Goal: Task Accomplishment & Management: Complete application form

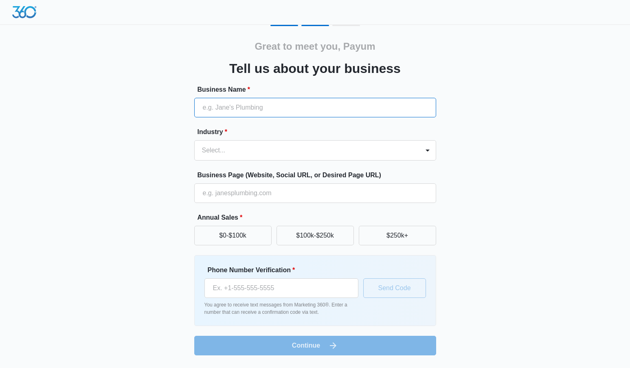
click at [238, 107] on input "Business Name *" at bounding box center [315, 108] width 242 height 20
type input "Bana Law, PC"
click at [240, 151] on div at bounding box center [305, 150] width 207 height 11
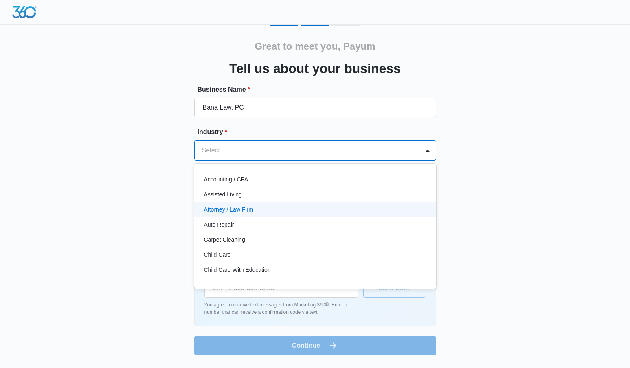
click at [246, 208] on p "Attorney / Law Firm" at bounding box center [228, 209] width 49 height 9
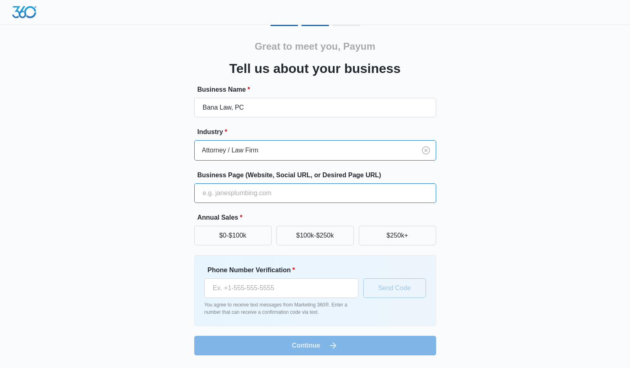
click at [239, 193] on input "Business Page (Website, Social URL, or Desired Page URL)" at bounding box center [315, 193] width 242 height 20
paste input "https://www.banalaw.com/"
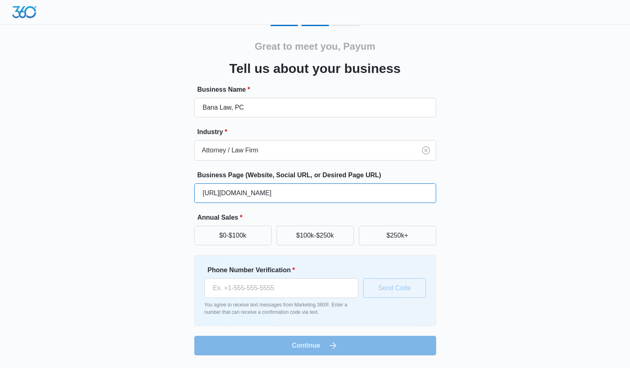
type input "https://www.banalaw.com/"
click at [492, 178] on div "Great to meet you, Payum Tell us about your business Business Name * Bana Law, …" at bounding box center [315, 190] width 489 height 330
click at [413, 230] on button "$250k+" at bounding box center [397, 236] width 77 height 20
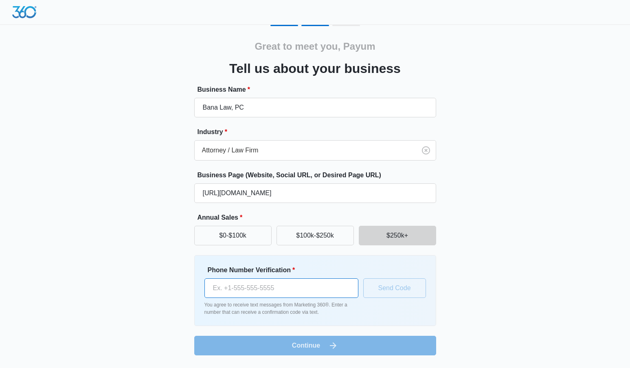
click at [259, 289] on input "Phone Number Verification *" at bounding box center [281, 288] width 154 height 20
type input "(855) 496-6964"
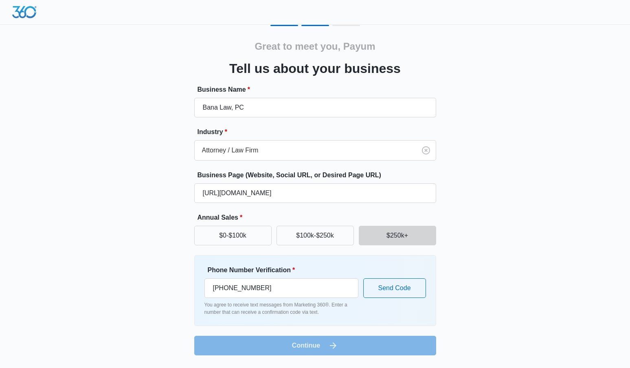
click at [483, 273] on div "Great to meet you, Payum Tell us about your business Business Name * Bana Law, …" at bounding box center [315, 190] width 489 height 330
drag, startPoint x: 297, startPoint y: 284, endPoint x: 168, endPoint y: 286, distance: 128.7
click at [168, 286] on div "Great to meet you, Payum Tell us about your business Business Name * Bana Law, …" at bounding box center [315, 190] width 489 height 330
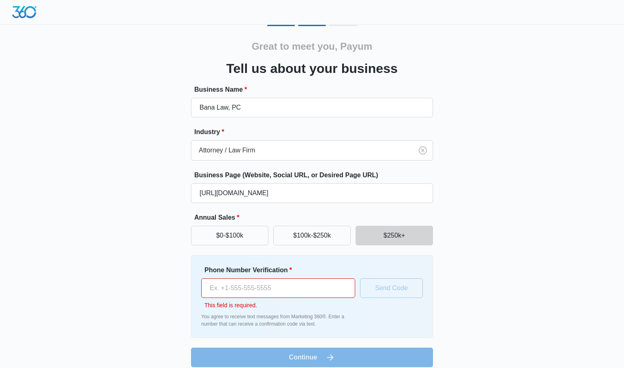
click at [254, 292] on input "Phone Number Verification *" at bounding box center [278, 288] width 154 height 20
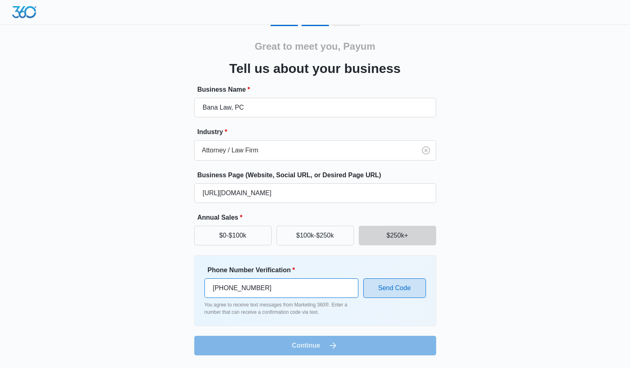
type input "(310) 273-7300"
click at [387, 292] on button "Send Code" at bounding box center [394, 288] width 63 height 20
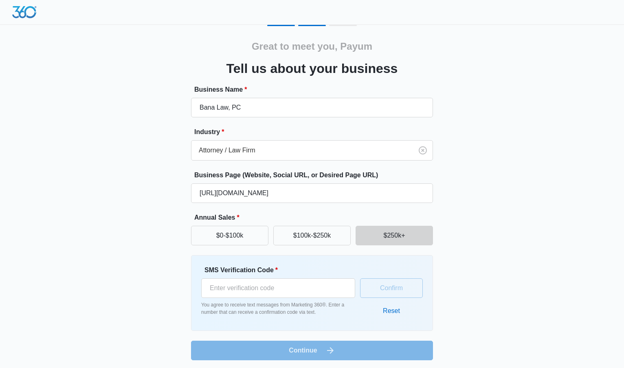
click at [521, 318] on div "Great to meet you, Payum Tell us about your business Business Name * Bana Law, …" at bounding box center [312, 192] width 489 height 335
click at [388, 309] on button "Reset" at bounding box center [391, 311] width 33 height 20
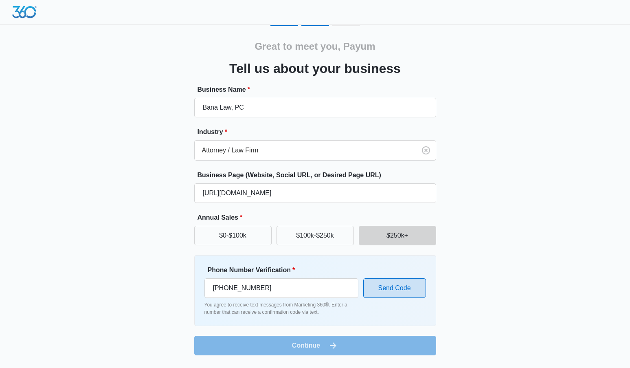
click at [391, 290] on button "Send Code" at bounding box center [394, 288] width 63 height 20
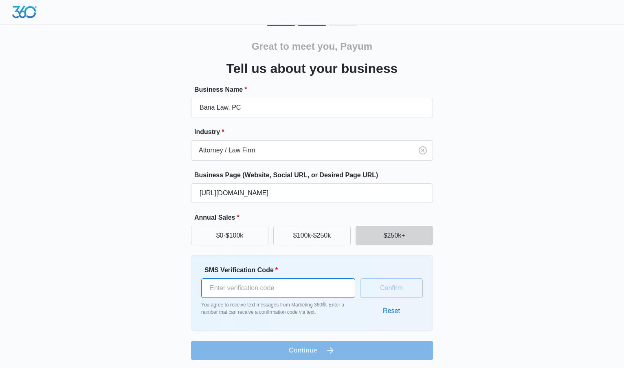
click at [270, 291] on input "SMS Verification Code *" at bounding box center [278, 288] width 154 height 20
type input "771516"
click at [373, 292] on button "Confirm" at bounding box center [391, 288] width 63 height 20
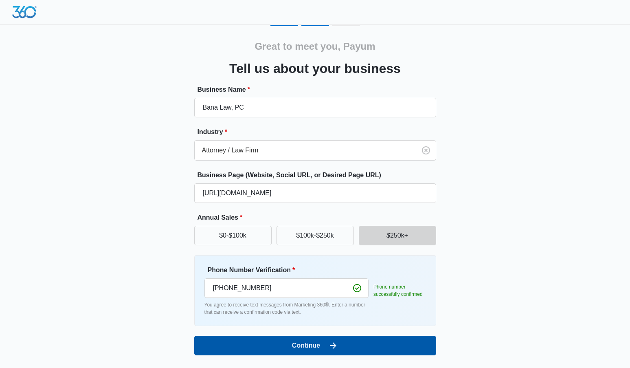
click at [325, 349] on button "Continue" at bounding box center [315, 346] width 242 height 20
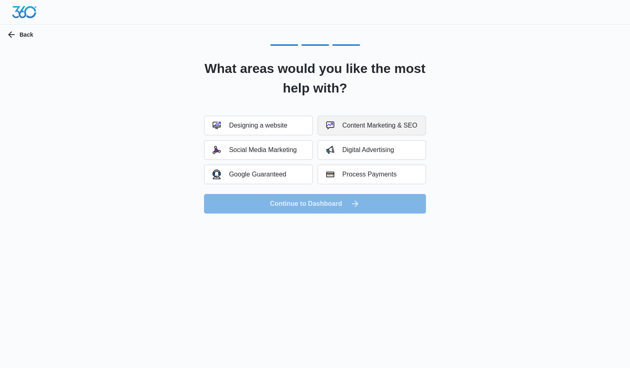
click at [354, 125] on div "Content Marketing & SEO" at bounding box center [371, 125] width 91 height 8
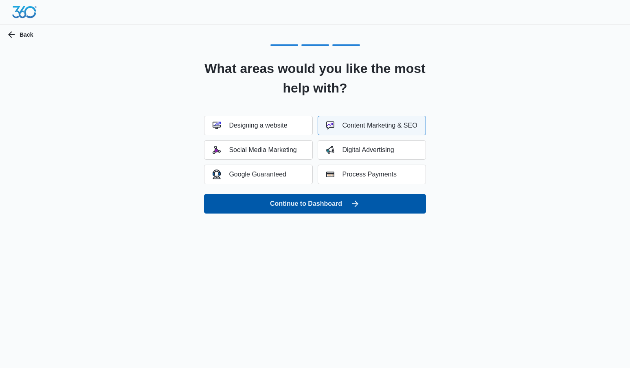
click at [322, 203] on button "Continue to Dashboard" at bounding box center [315, 204] width 222 height 20
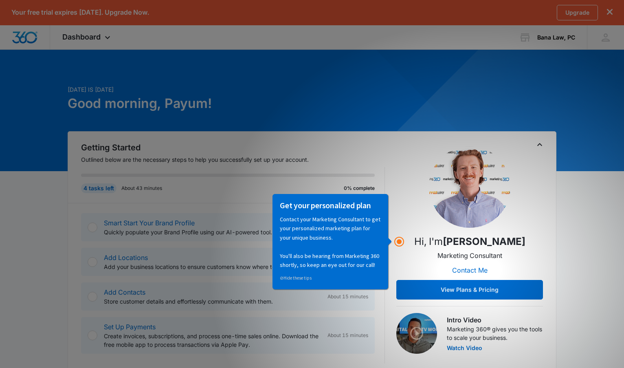
click at [273, 94] on h1 "Good morning, Payum!" at bounding box center [229, 104] width 322 height 20
click at [353, 157] on p "Outlined below are the necessary steps to help you successfully set up your acc…" at bounding box center [233, 159] width 304 height 9
click at [536, 144] on icon "Toggle Collapse" at bounding box center [540, 145] width 10 height 10
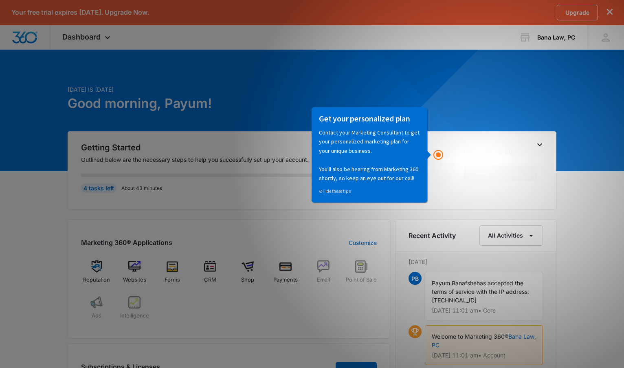
click at [370, 163] on p "Contact your Marketing Consultant to get your personalized marketing plan for y…" at bounding box center [368, 154] width 101 height 55
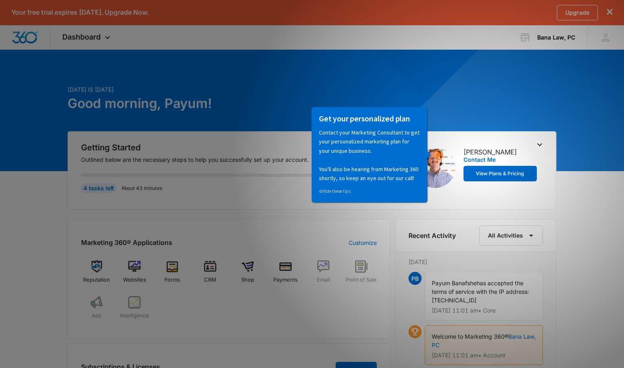
click at [608, 13] on icon "dismiss this dialog" at bounding box center [610, 12] width 6 height 6
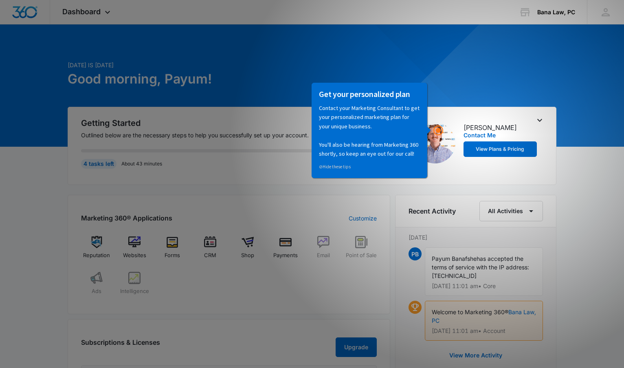
click at [404, 80] on div "Today is Wednesday, October 8th Good morning, Payum!" at bounding box center [312, 84] width 489 height 46
drag, startPoint x: 405, startPoint y: 117, endPoint x: 750, endPoint y: 200, distance: 355.3
click at [405, 117] on p "Contact your Marketing Consultant to get your personalized marketing plan for y…" at bounding box center [368, 130] width 101 height 55
click at [540, 121] on icon "Toggle Collapse" at bounding box center [539, 120] width 5 height 3
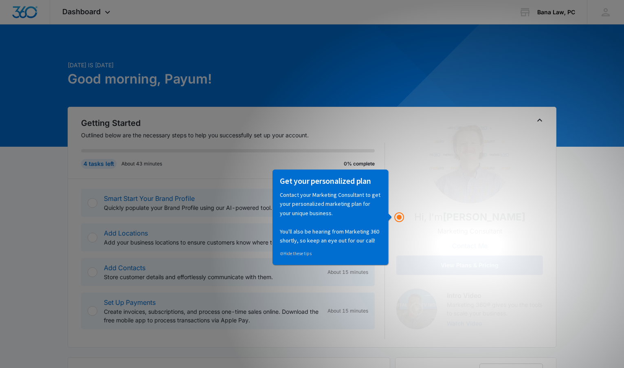
click at [497, 258] on button "View Plans & Pricing" at bounding box center [469, 265] width 147 height 20
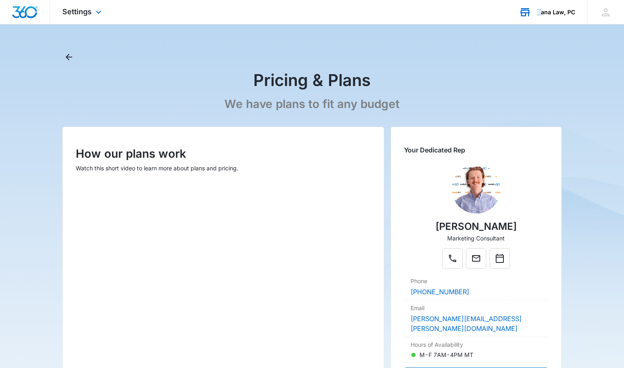
click at [540, 17] on div "Bana Law, PC Your Accounts View All" at bounding box center [547, 12] width 80 height 24
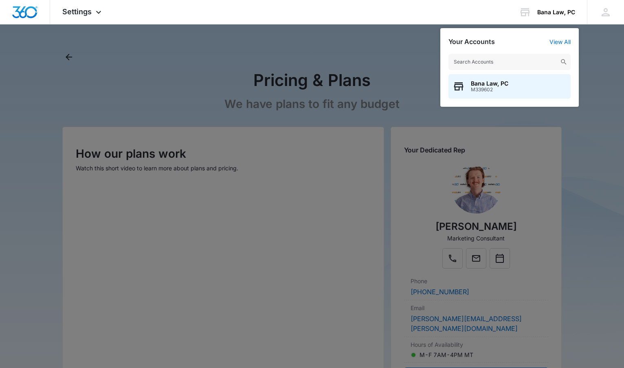
drag, startPoint x: 288, startPoint y: 113, endPoint x: 300, endPoint y: 102, distance: 16.7
click at [289, 112] on div at bounding box center [312, 184] width 624 height 368
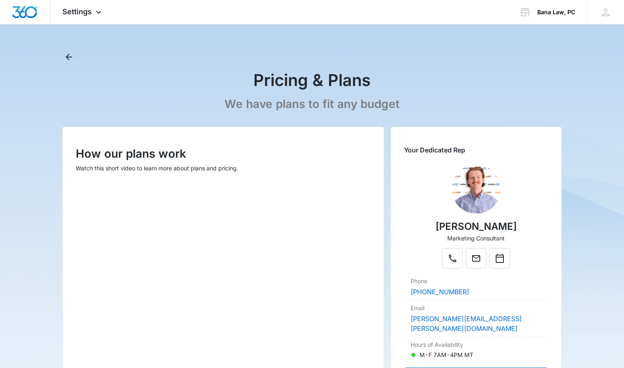
click at [308, 95] on div "Pricing & Plans We have plans to fit any budget" at bounding box center [311, 83] width 499 height 66
click at [70, 58] on icon "Back" at bounding box center [69, 57] width 10 height 10
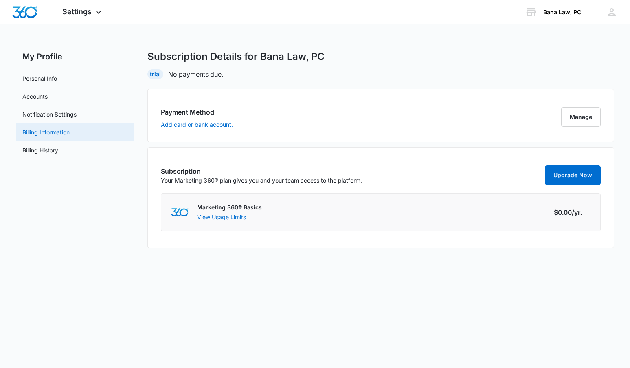
click at [41, 132] on link "Billing Information" at bounding box center [45, 132] width 47 height 9
click at [569, 180] on link "Upgrade Now" at bounding box center [573, 175] width 56 height 20
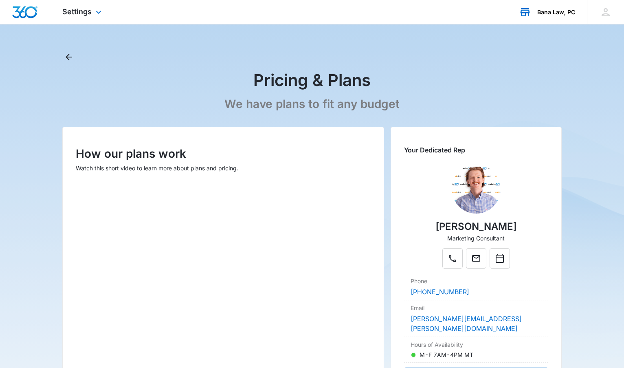
click at [567, 11] on div "Bana Law, PC" at bounding box center [556, 12] width 38 height 7
